Goal: Information Seeking & Learning: Learn about a topic

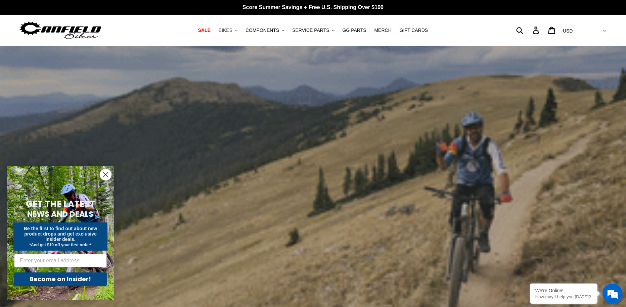
click at [238, 31] on icon "button" at bounding box center [236, 30] width 2 height 1
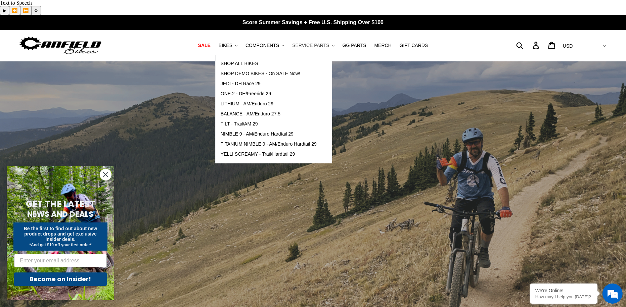
click at [332, 45] on icon ".cls-1{fill:#231f20}" at bounding box center [333, 46] width 2 height 2
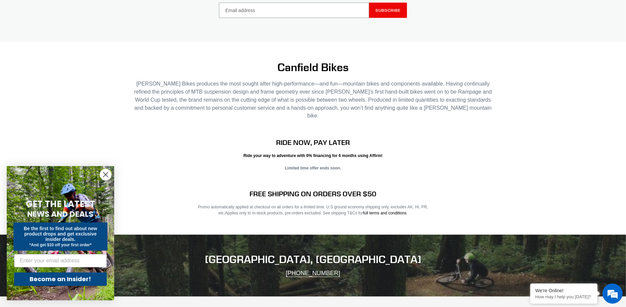
scroll to position [1348, 0]
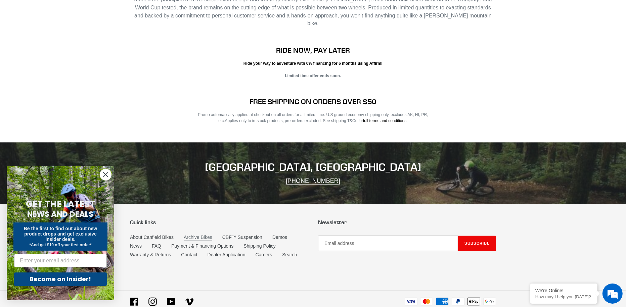
click at [200, 235] on link "Archive Bikes" at bounding box center [198, 238] width 29 height 6
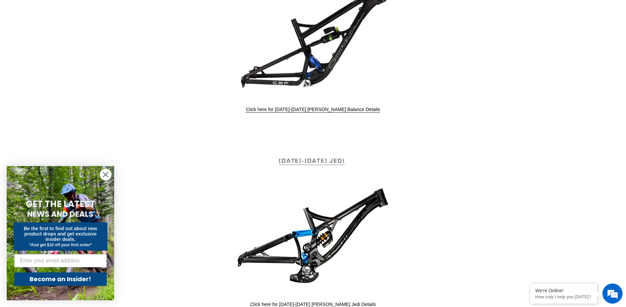
scroll to position [640, 0]
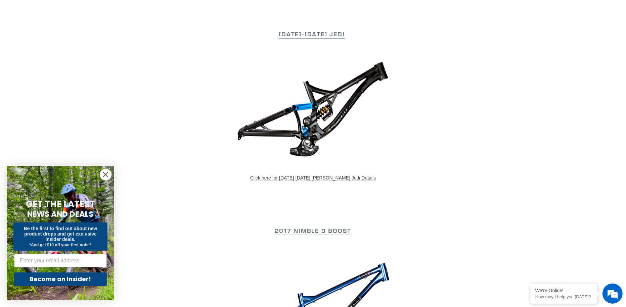
click at [330, 175] on link "Click here for 2015-2017 Canfield Jedi Details" at bounding box center [313, 178] width 126 height 6
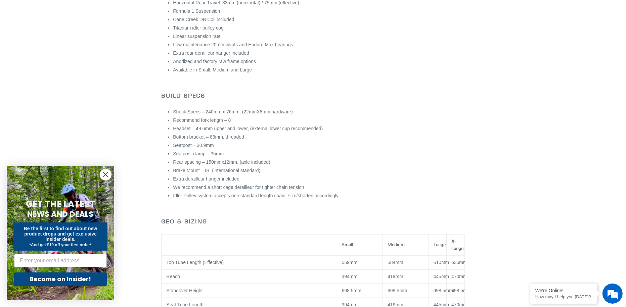
scroll to position [410, 0]
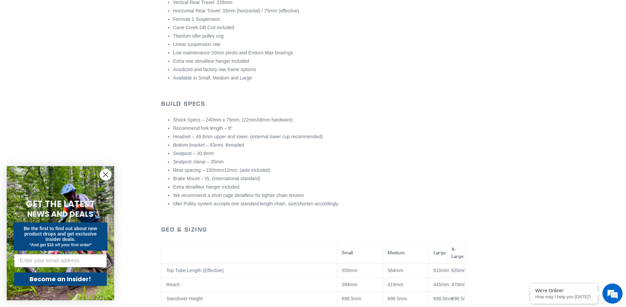
click at [0, 305] on div "Close dialog GET THE LATEST NEWS AND DEALS Be the first to find out about new p…" at bounding box center [60, 234] width 121 height 148
drag, startPoint x: 0, startPoint y: 306, endPoint x: 64, endPoint y: 292, distance: 65.5
click at [0, 306] on div "Close dialog GET THE LATEST NEWS AND DEALS Be the first to find out about new p…" at bounding box center [60, 234] width 121 height 148
